Goal: Transaction & Acquisition: Download file/media

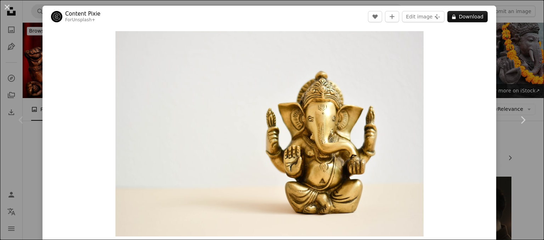
click at [489, 66] on div "Zoom in" at bounding box center [269, 134] width 454 height 212
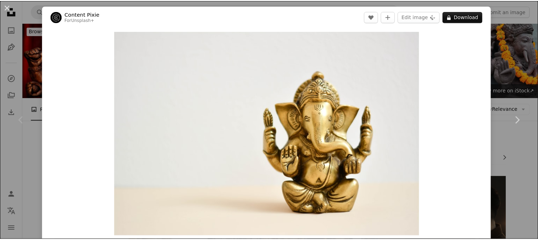
scroll to position [132, 0]
